Goal: Find contact information: Find contact information

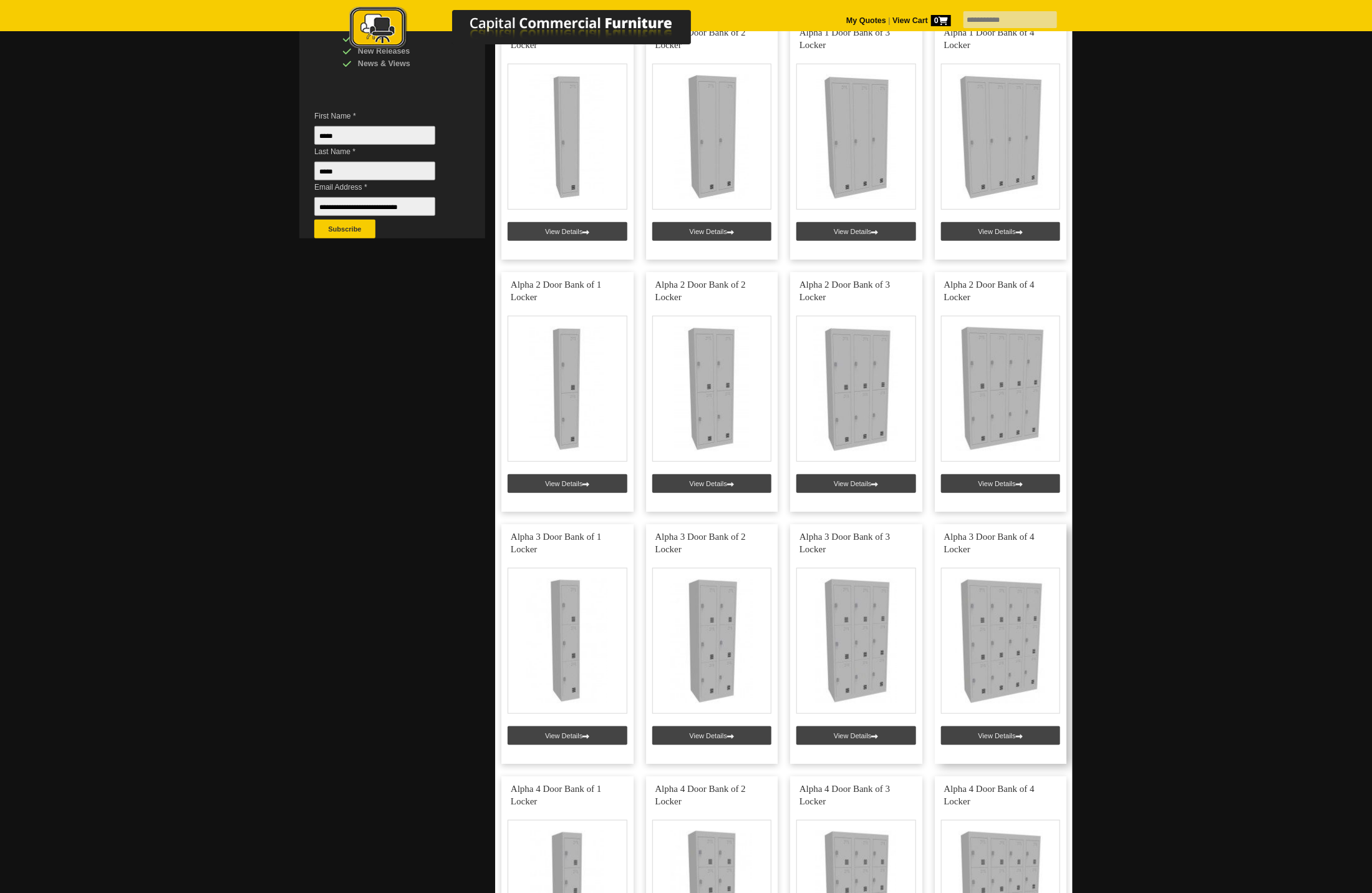
scroll to position [281, 0]
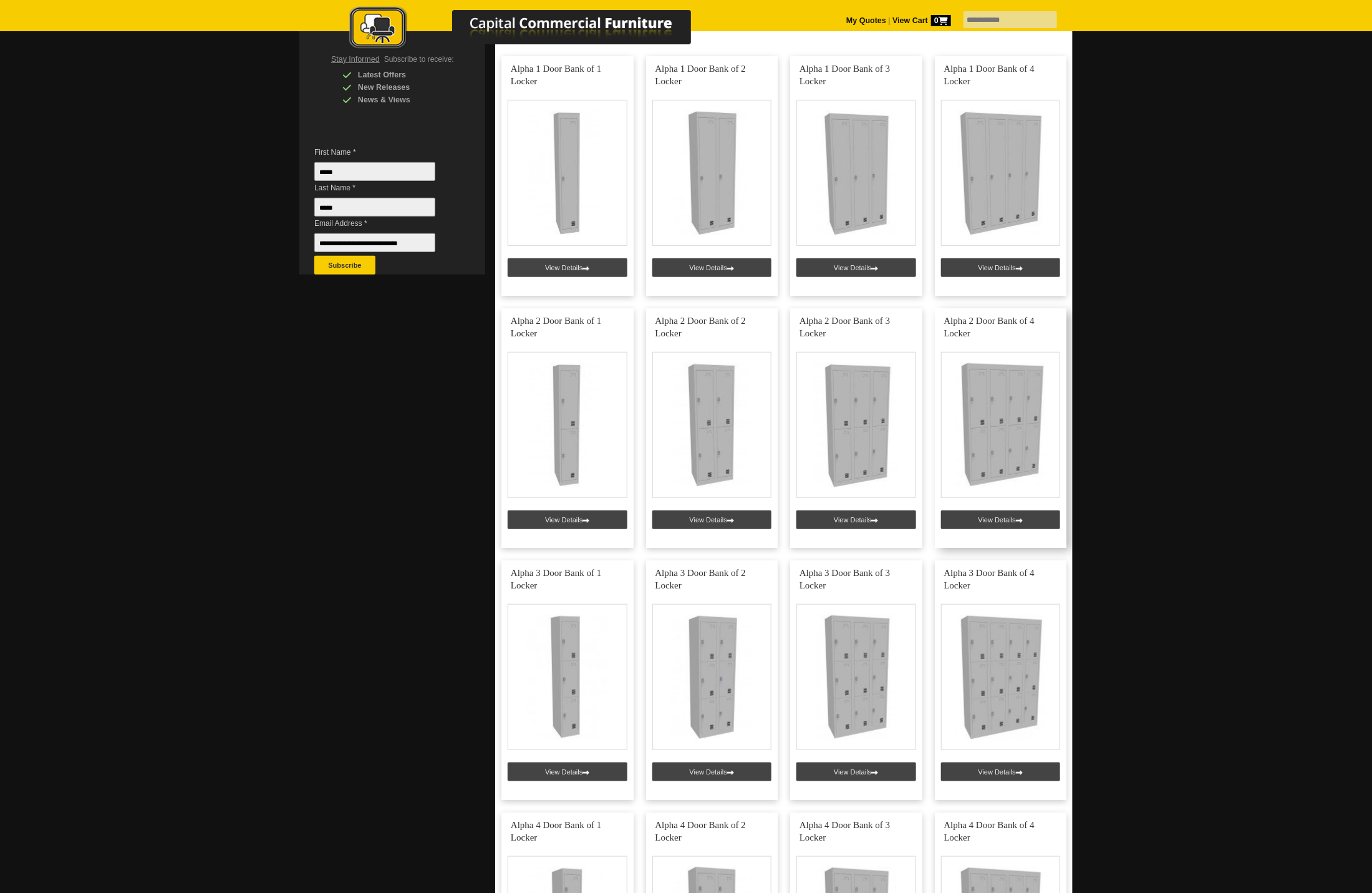
click at [1006, 526] on link at bounding box center [1001, 428] width 132 height 240
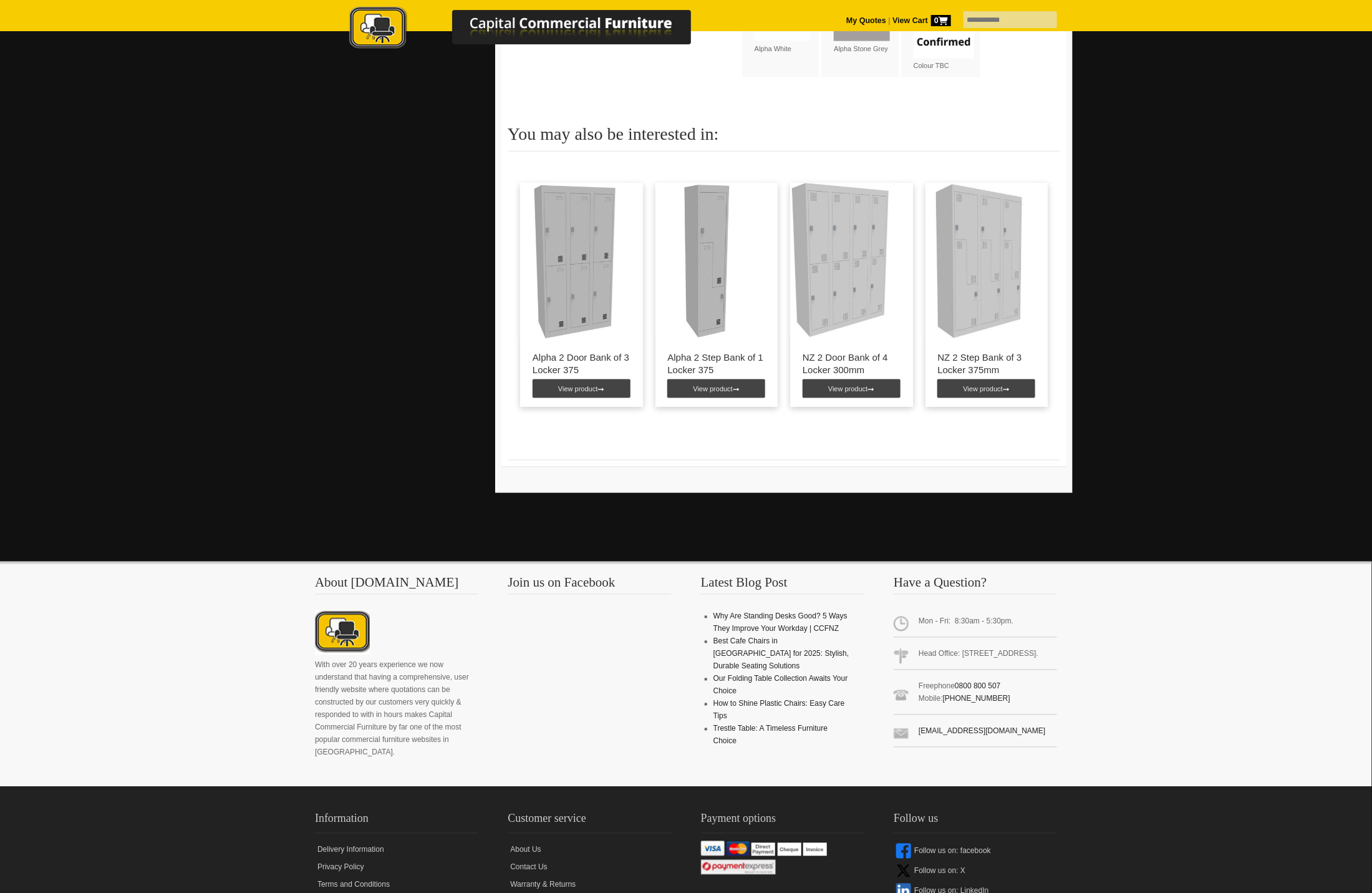
scroll to position [1086, 0]
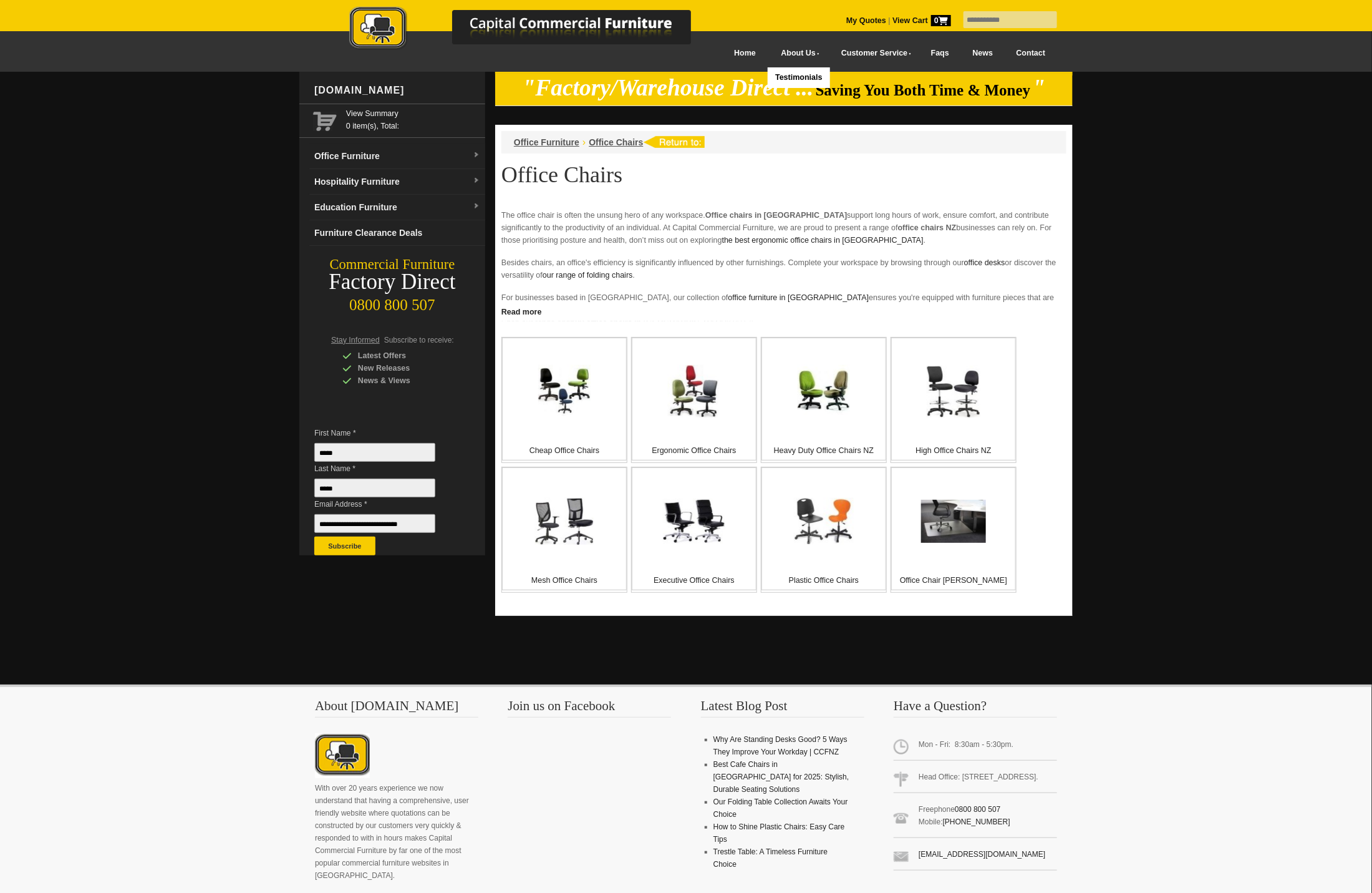
click at [720, 51] on img at bounding box center [533, 29] width 437 height 46
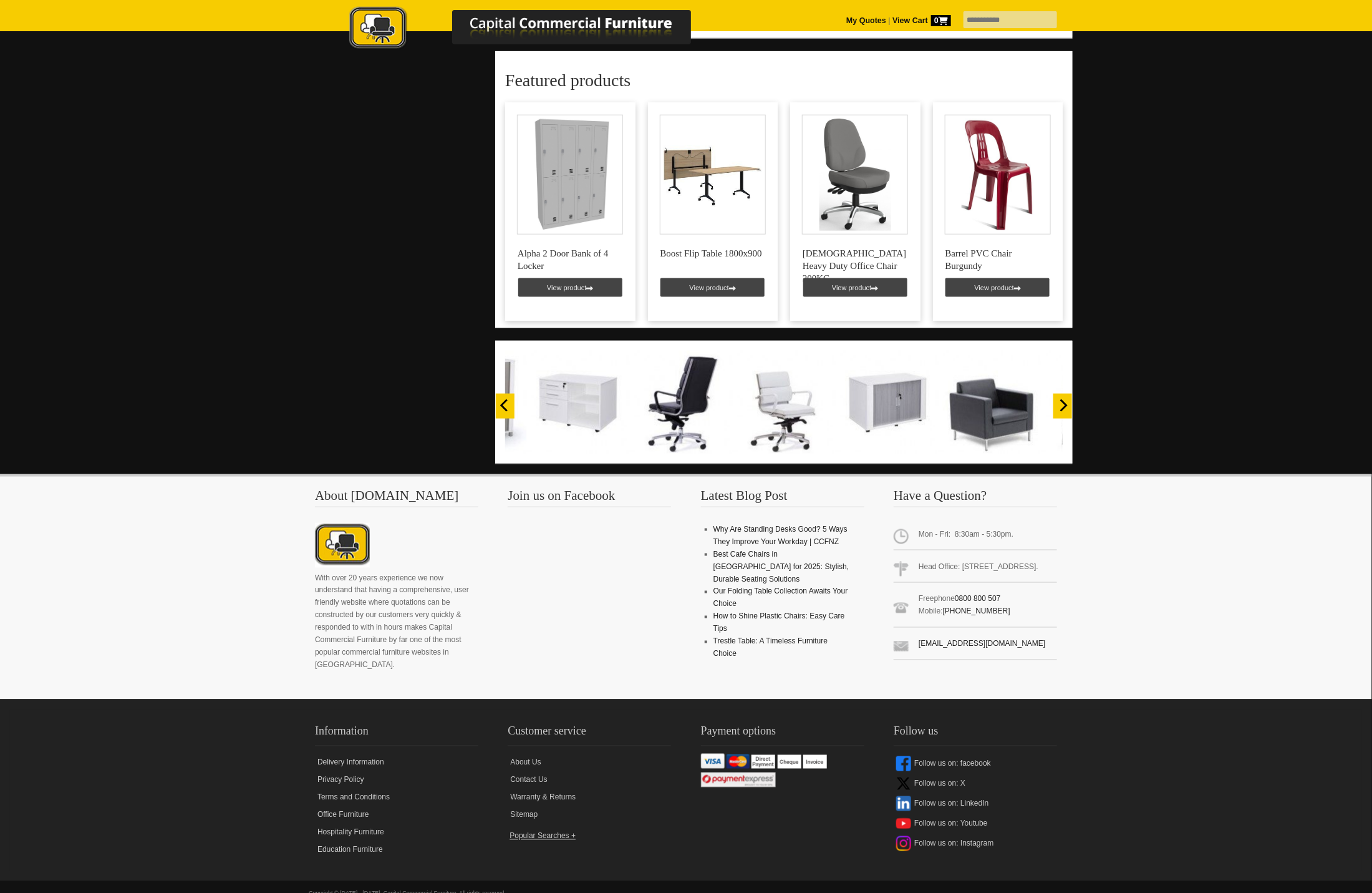
scroll to position [802, 0]
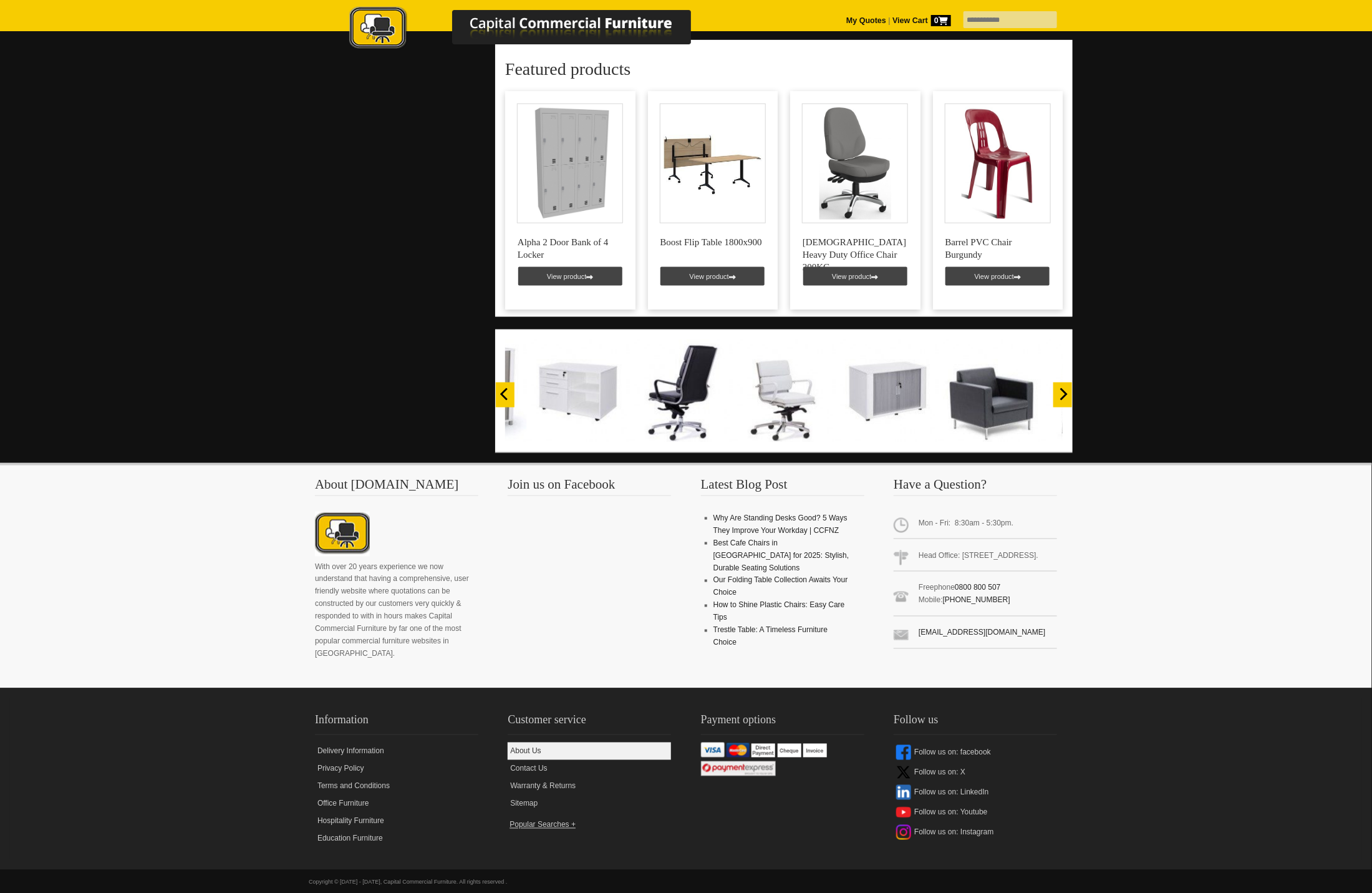
click at [533, 742] on link "About Us" at bounding box center [590, 751] width 164 height 18
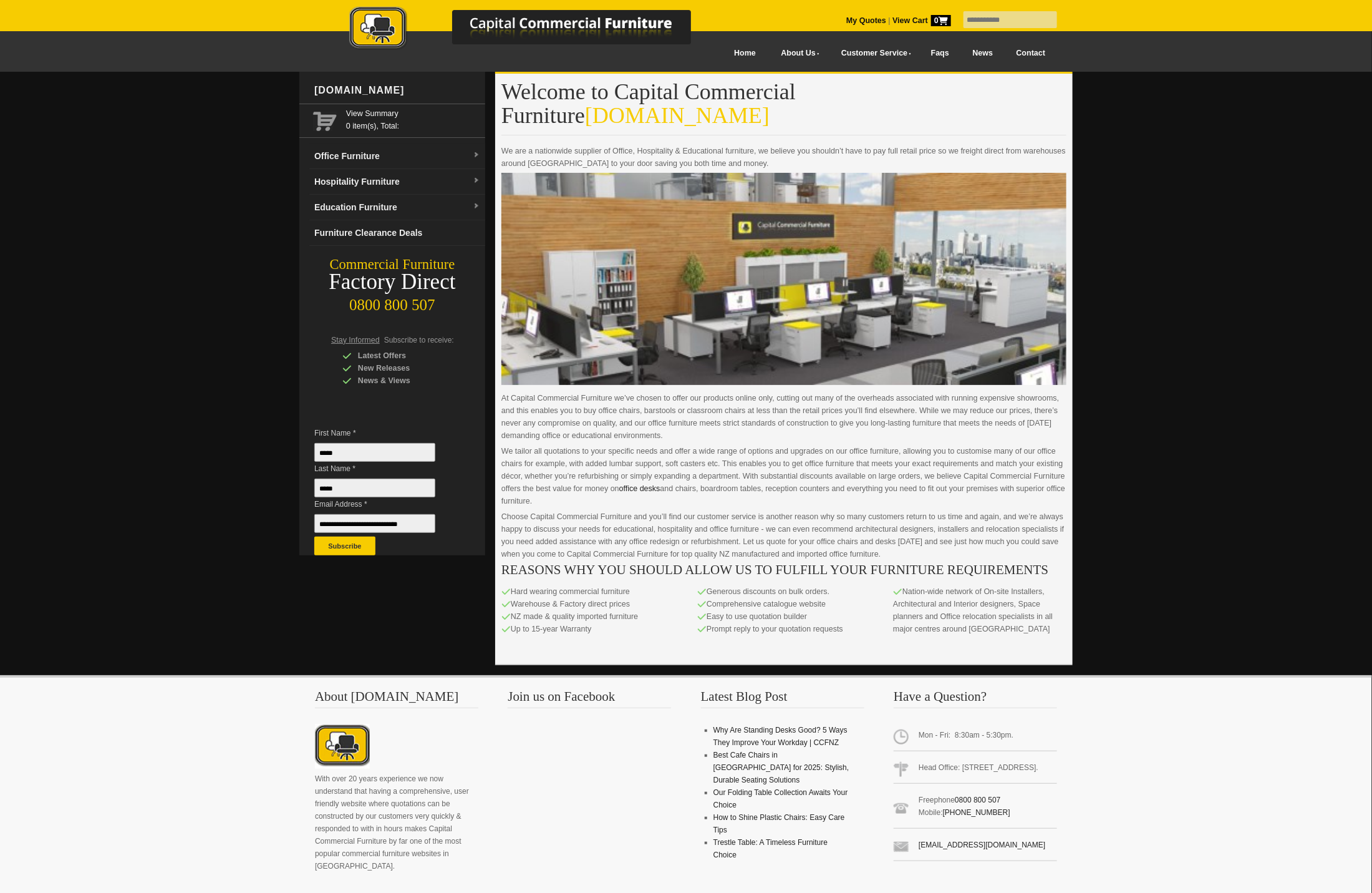
click at [1193, 787] on div "About [DOMAIN_NAME] With over 20 years experience we now understand that having…" at bounding box center [686, 788] width 1372 height 226
click at [934, 48] on link "Faqs" at bounding box center [940, 53] width 42 height 28
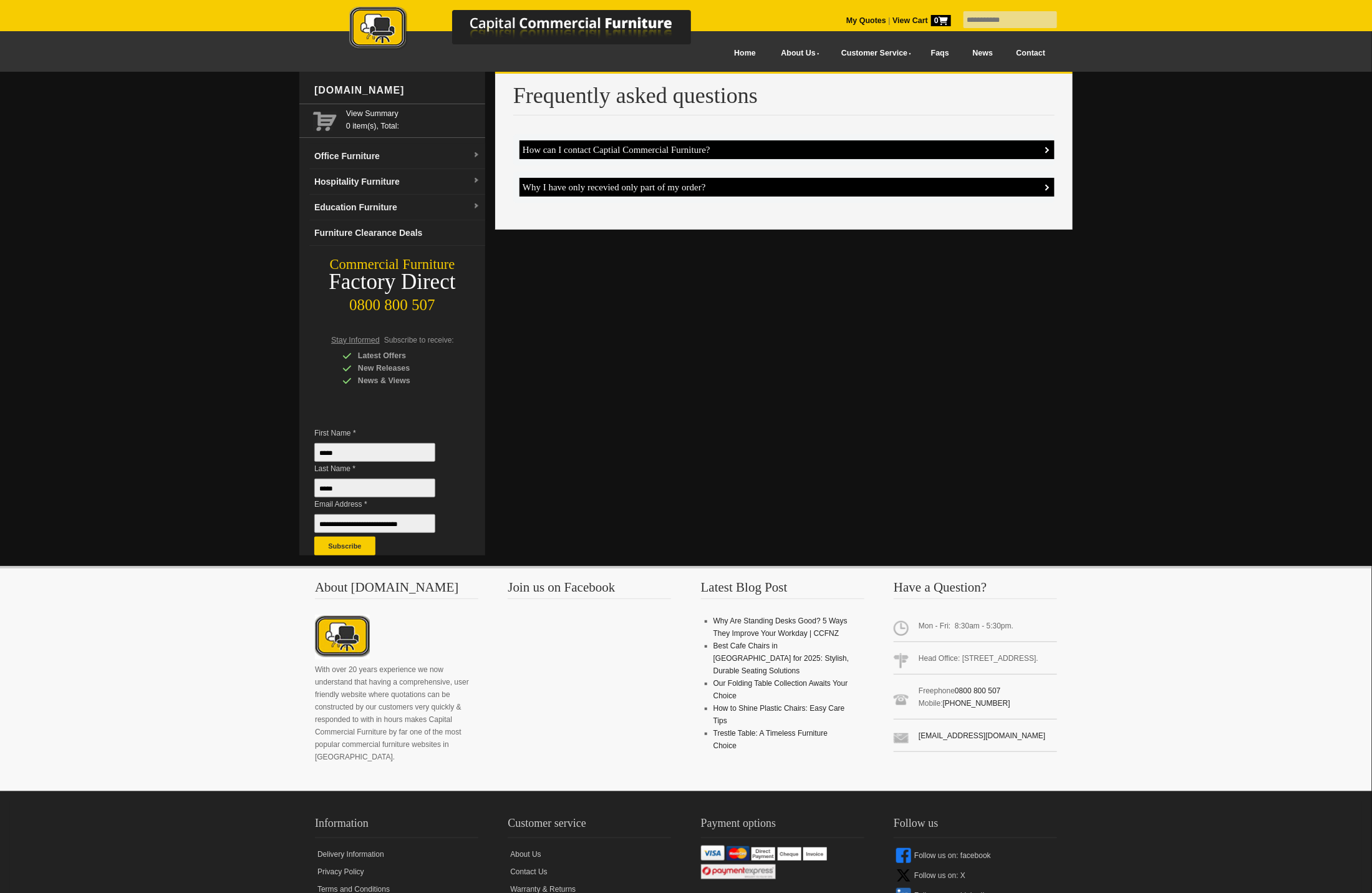
click at [701, 149] on h4 "How can I contact Captial Commercial Furniture?" at bounding box center [787, 149] width 535 height 19
click at [954, 740] on link "[EMAIL_ADDRESS][DOMAIN_NAME]" at bounding box center [982, 736] width 127 height 9
